Goal: Task Accomplishment & Management: Manage account settings

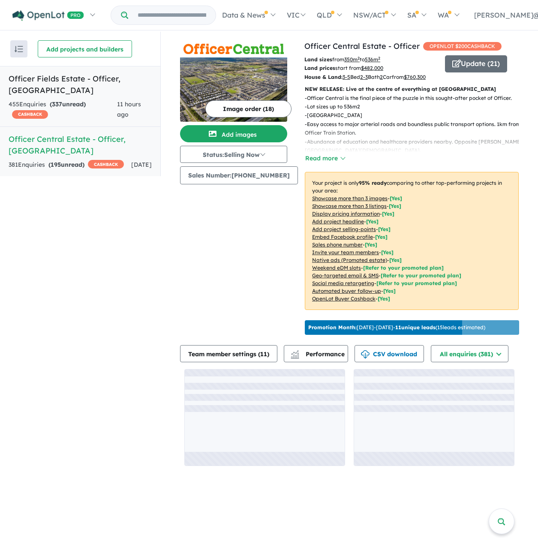
click at [105, 102] on div "455 Enquir ies ( 337 unread) CASHBACK" at bounding box center [63, 109] width 108 height 21
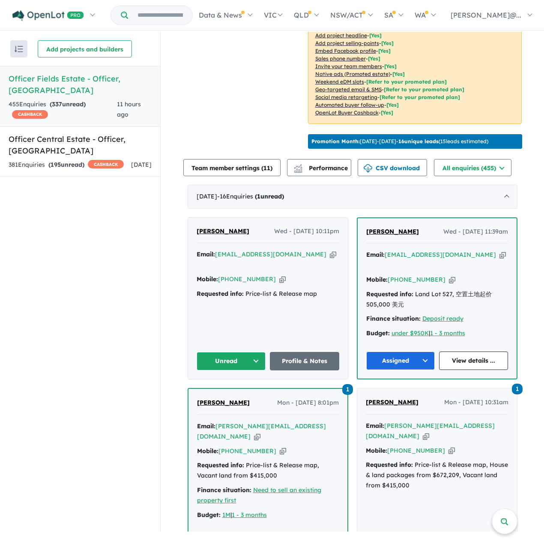
scroll to position [229, 0]
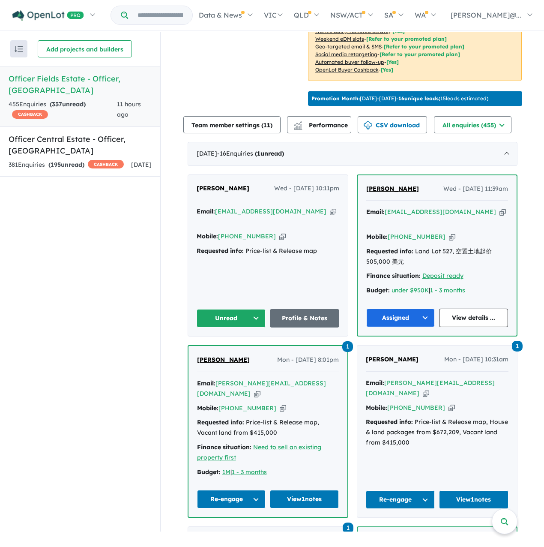
click at [206, 192] on span "[PERSON_NAME]" at bounding box center [223, 188] width 53 height 8
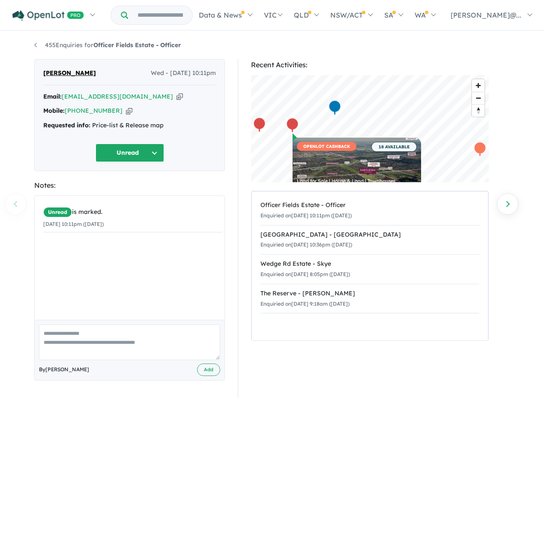
click at [129, 114] on icon "button" at bounding box center [129, 110] width 6 height 9
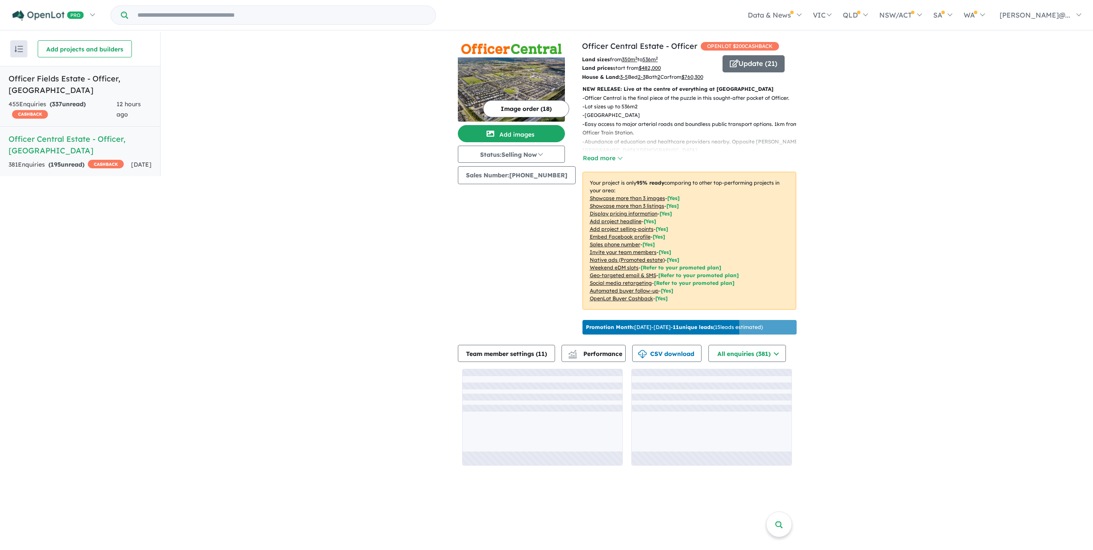
click at [99, 111] on div "455 Enquir ies ( 337 unread) CASHBACK" at bounding box center [63, 109] width 108 height 21
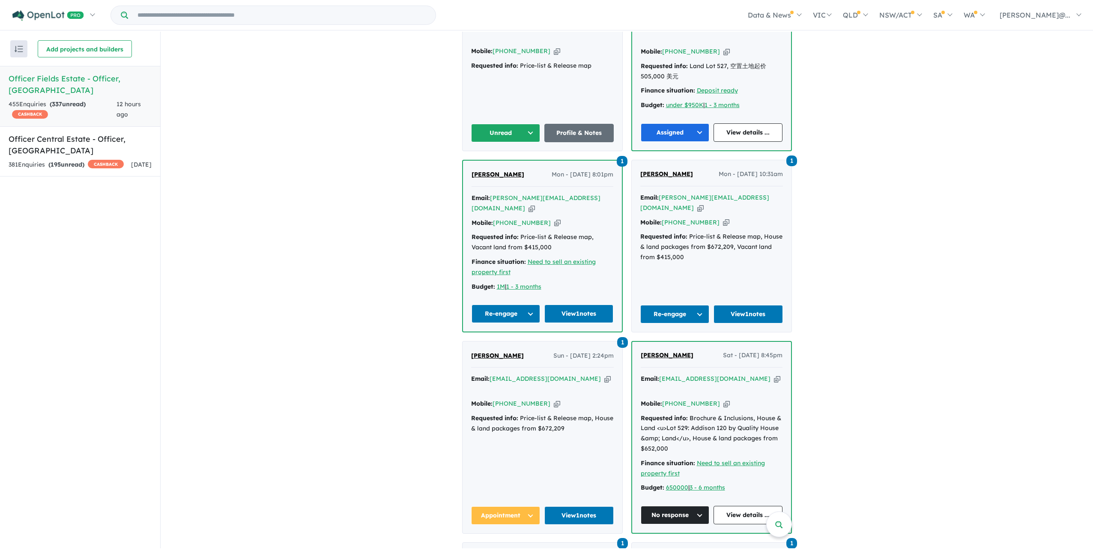
scroll to position [471, 0]
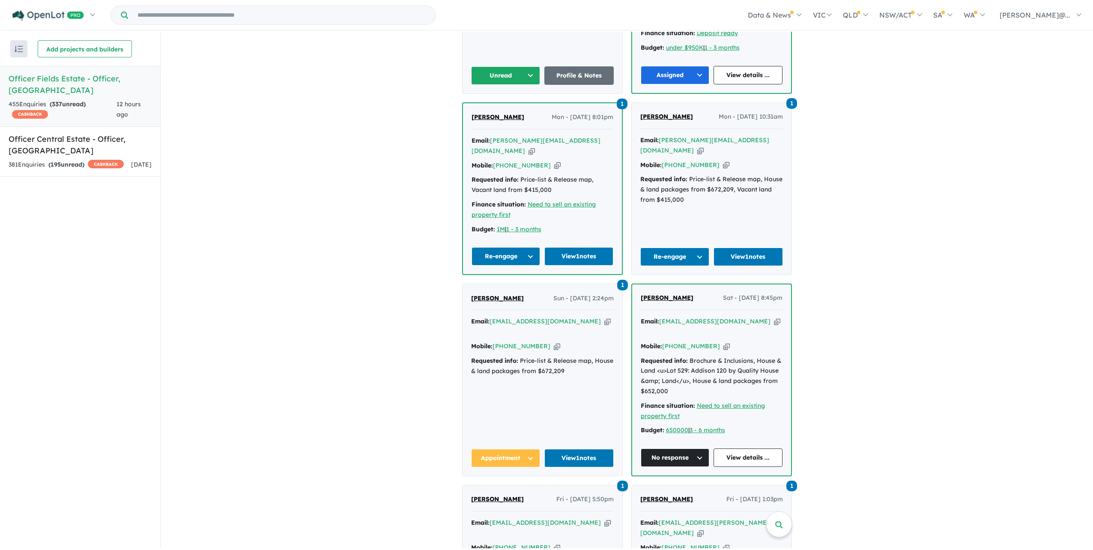
click at [527, 85] on button "Unread" at bounding box center [505, 75] width 69 height 18
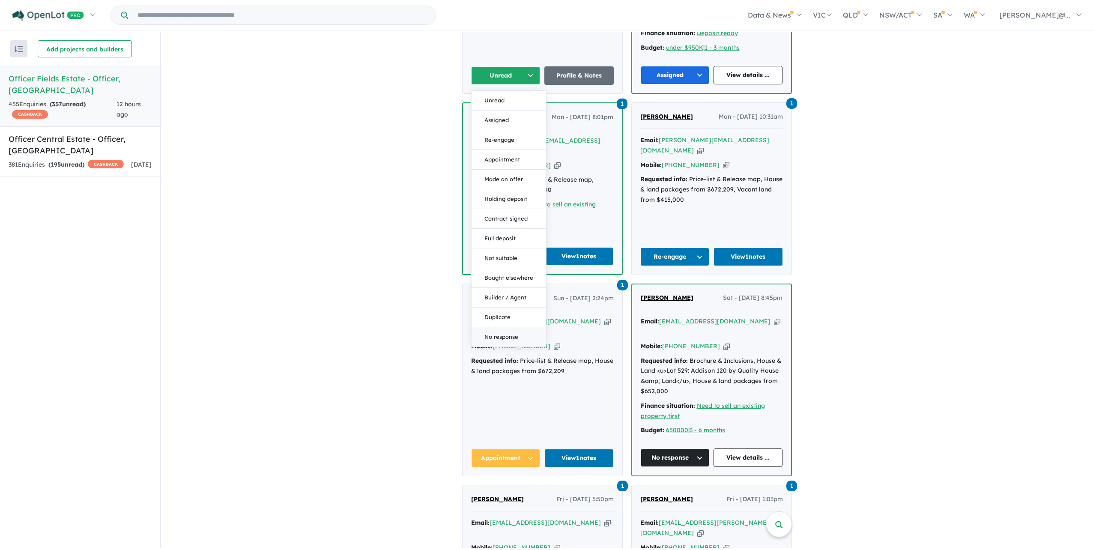
click at [524, 347] on button "No response" at bounding box center [509, 336] width 75 height 19
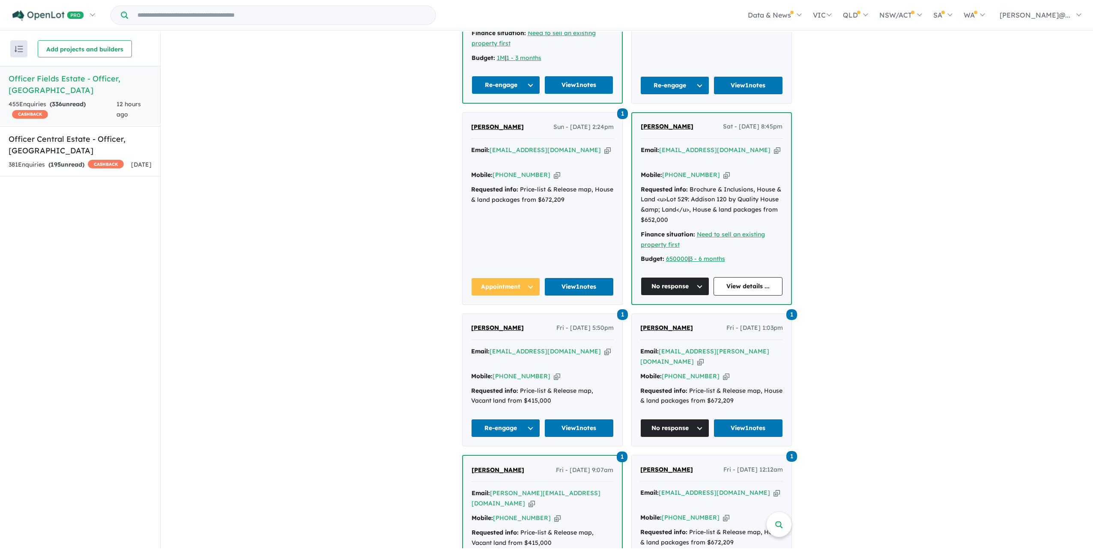
scroll to position [814, 0]
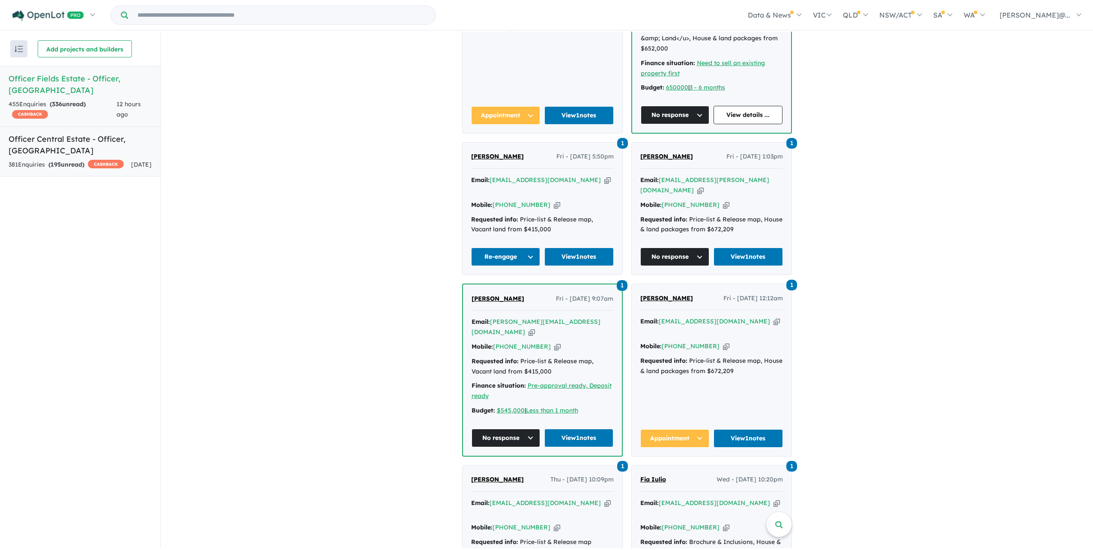
click at [108, 160] on div "381 Enquir ies ( 195 unread) CASHBACK" at bounding box center [66, 165] width 115 height 10
